Goal: Download file/media

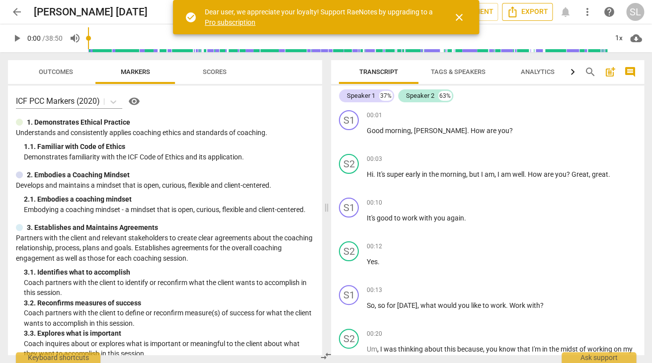
click at [531, 10] on span "Export" at bounding box center [527, 12] width 42 height 12
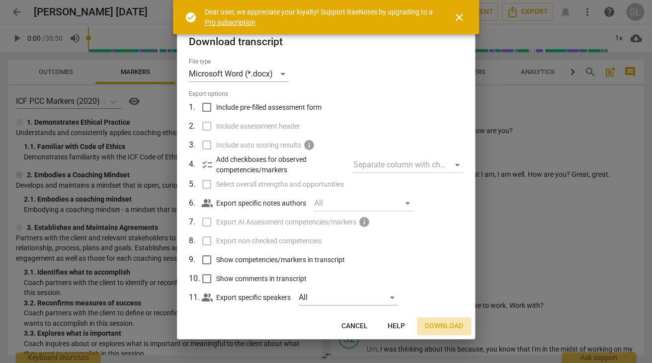
click at [442, 326] on span "Download" at bounding box center [444, 326] width 38 height 10
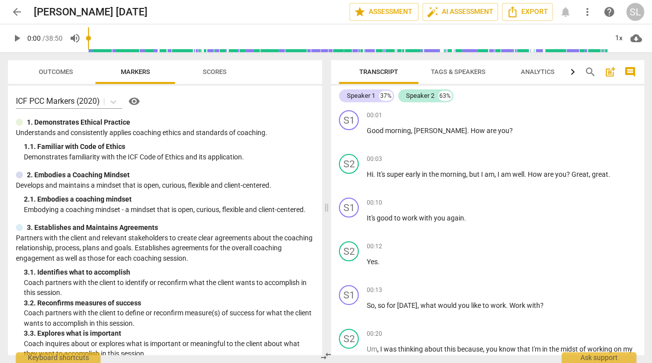
click at [15, 11] on span "arrow_back" at bounding box center [17, 12] width 12 height 12
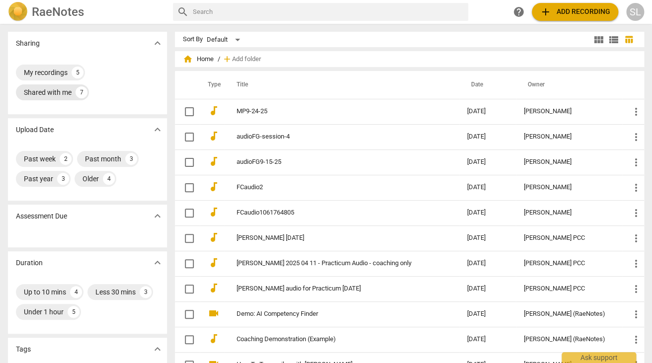
click at [58, 93] on div "Shared with me" at bounding box center [48, 92] width 48 height 10
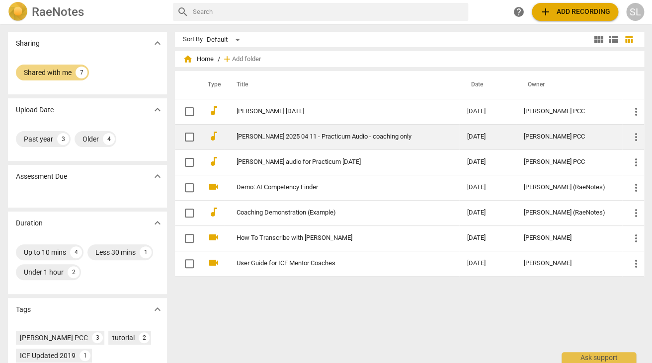
click at [282, 134] on link "[PERSON_NAME] 2025 04 11 - Practicum Audio - coaching only" at bounding box center [333, 136] width 195 height 7
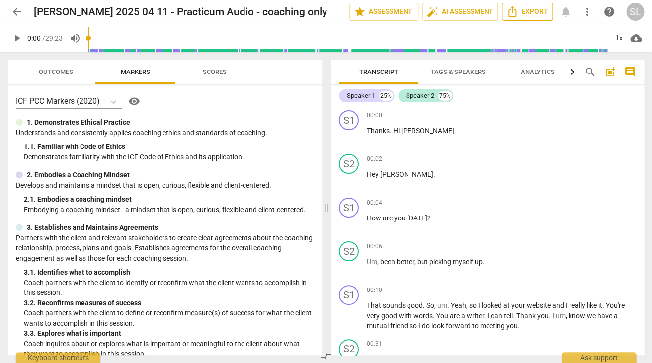
click at [530, 10] on span "Export" at bounding box center [527, 12] width 42 height 12
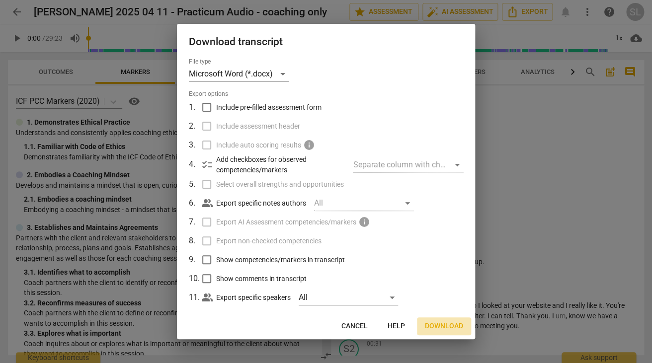
click at [442, 326] on span "Download" at bounding box center [444, 326] width 38 height 10
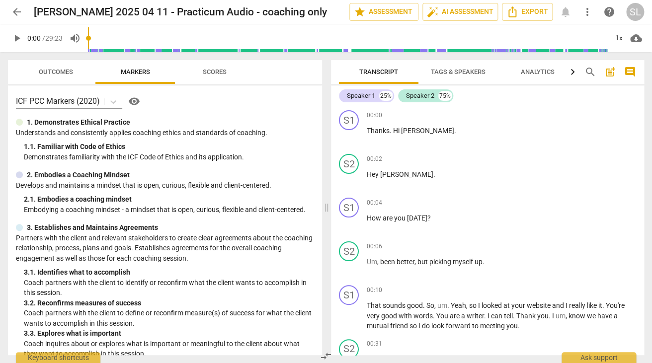
click at [18, 8] on span "arrow_back" at bounding box center [17, 12] width 12 height 12
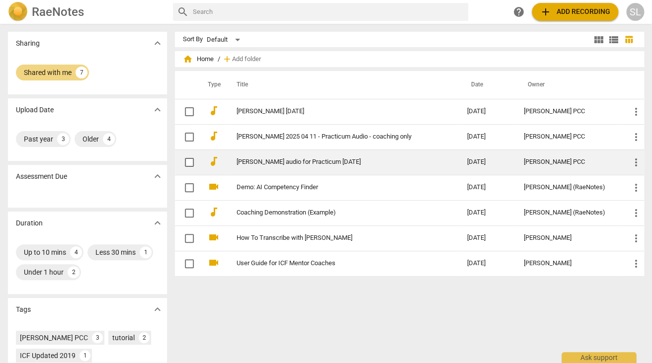
click at [308, 162] on link "[PERSON_NAME] audio for Practicum [DATE]" at bounding box center [333, 161] width 195 height 7
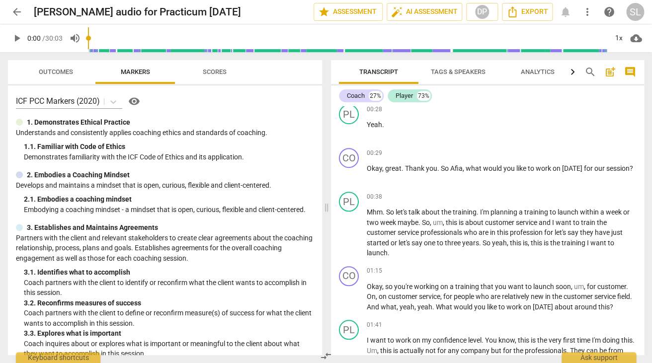
scroll to position [227, 0]
